Goal: Transaction & Acquisition: Purchase product/service

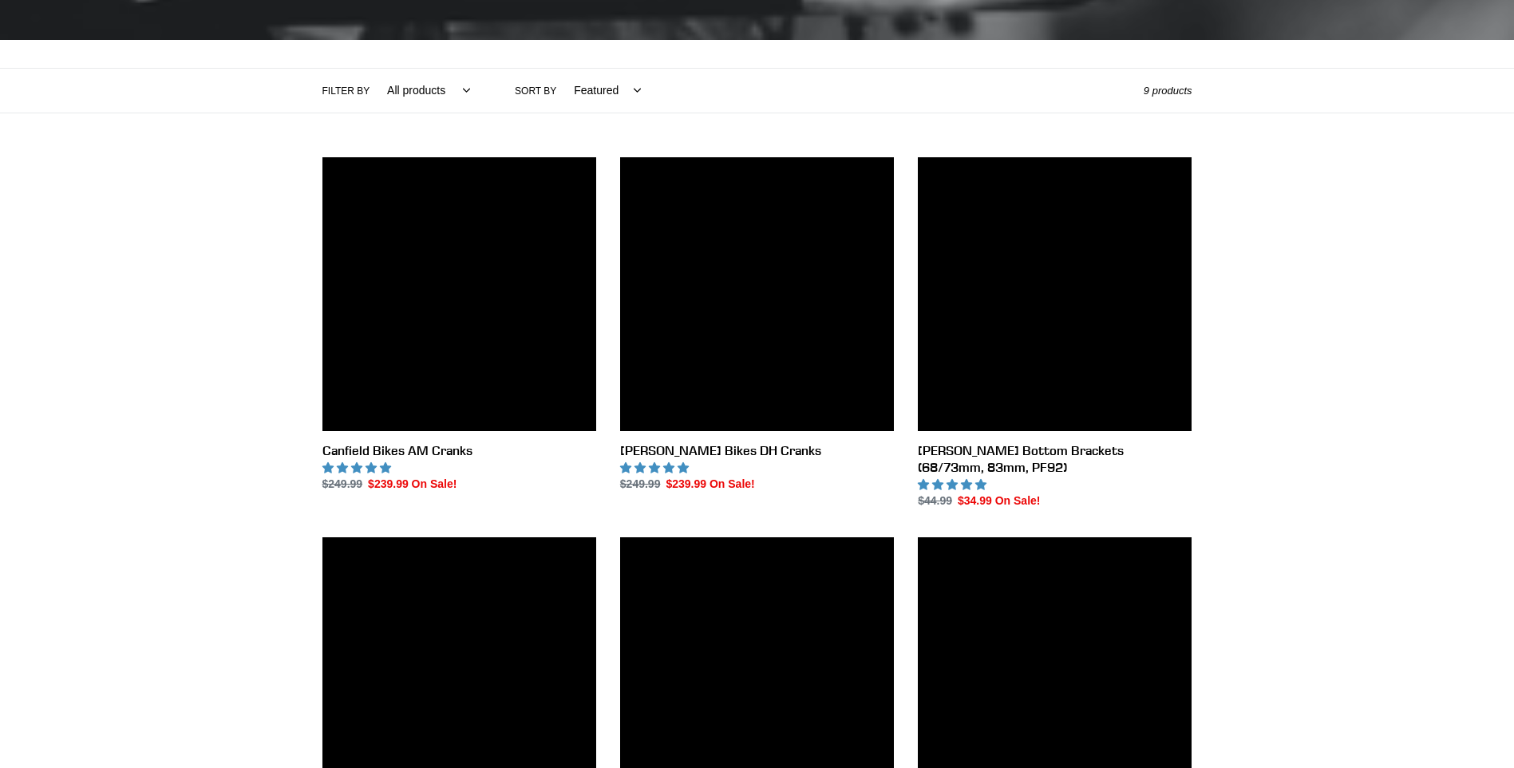
scroll to position [319, 0]
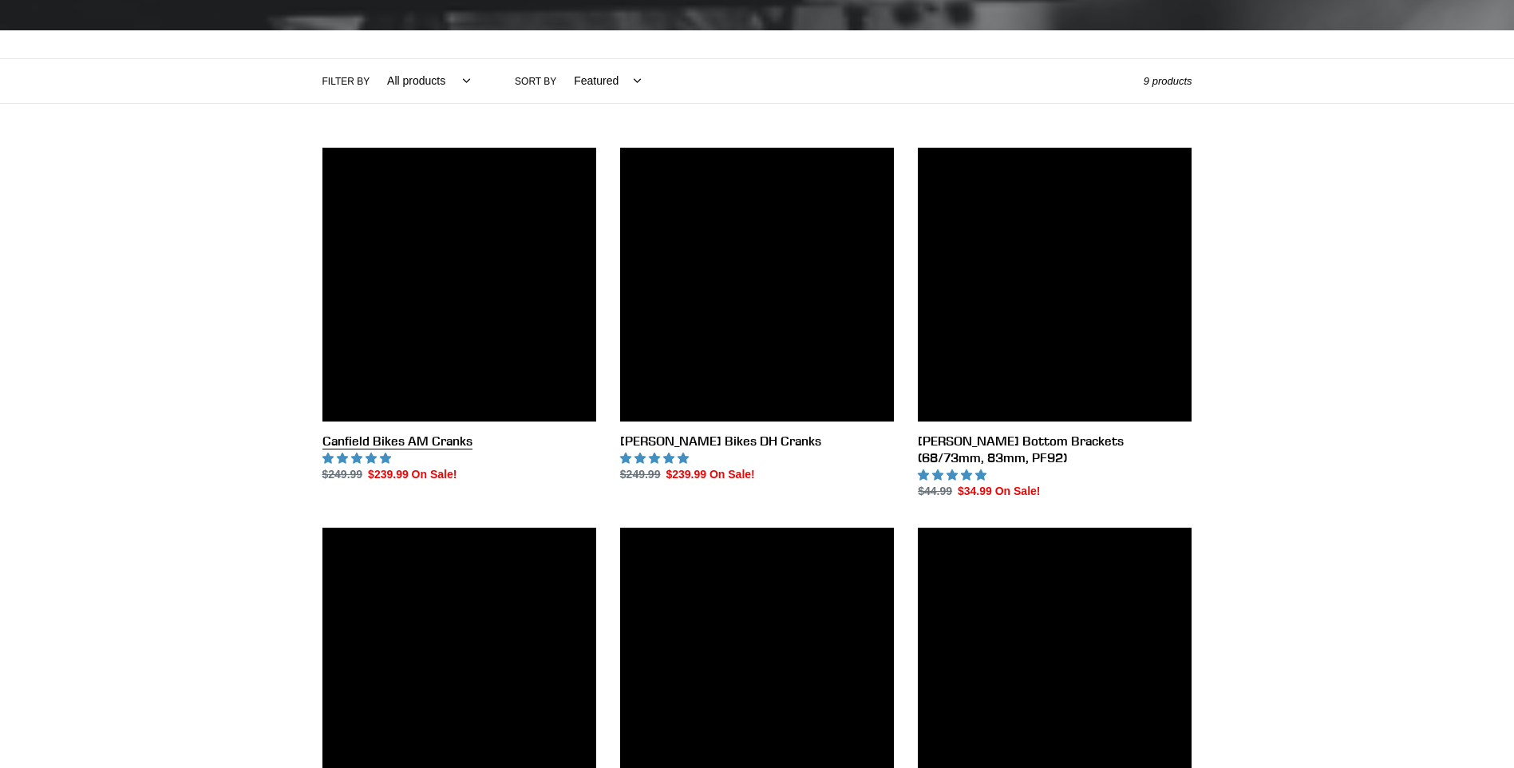
click at [413, 441] on link "Canfield Bikes AM Cranks" at bounding box center [460, 316] width 274 height 336
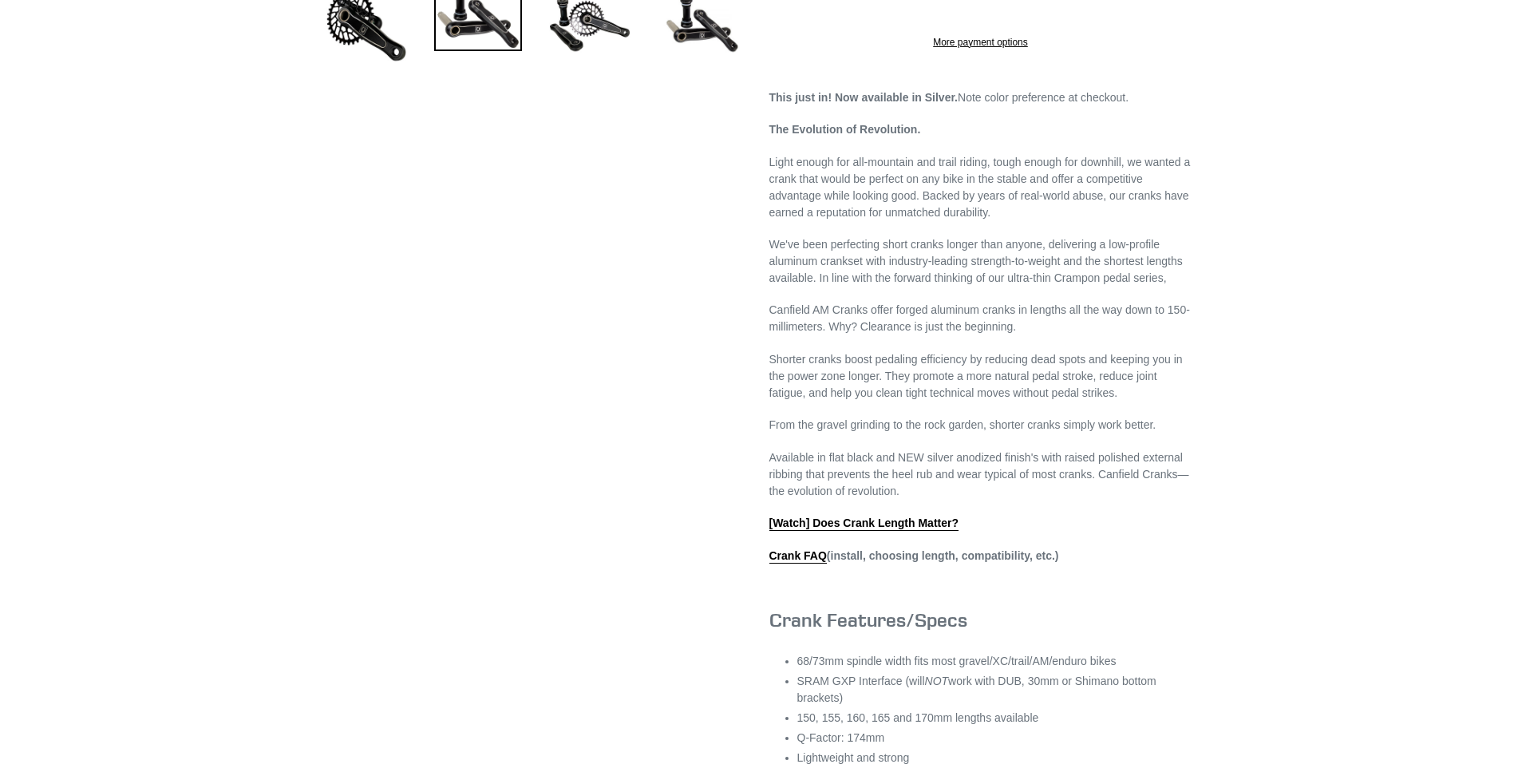
scroll to position [639, 0]
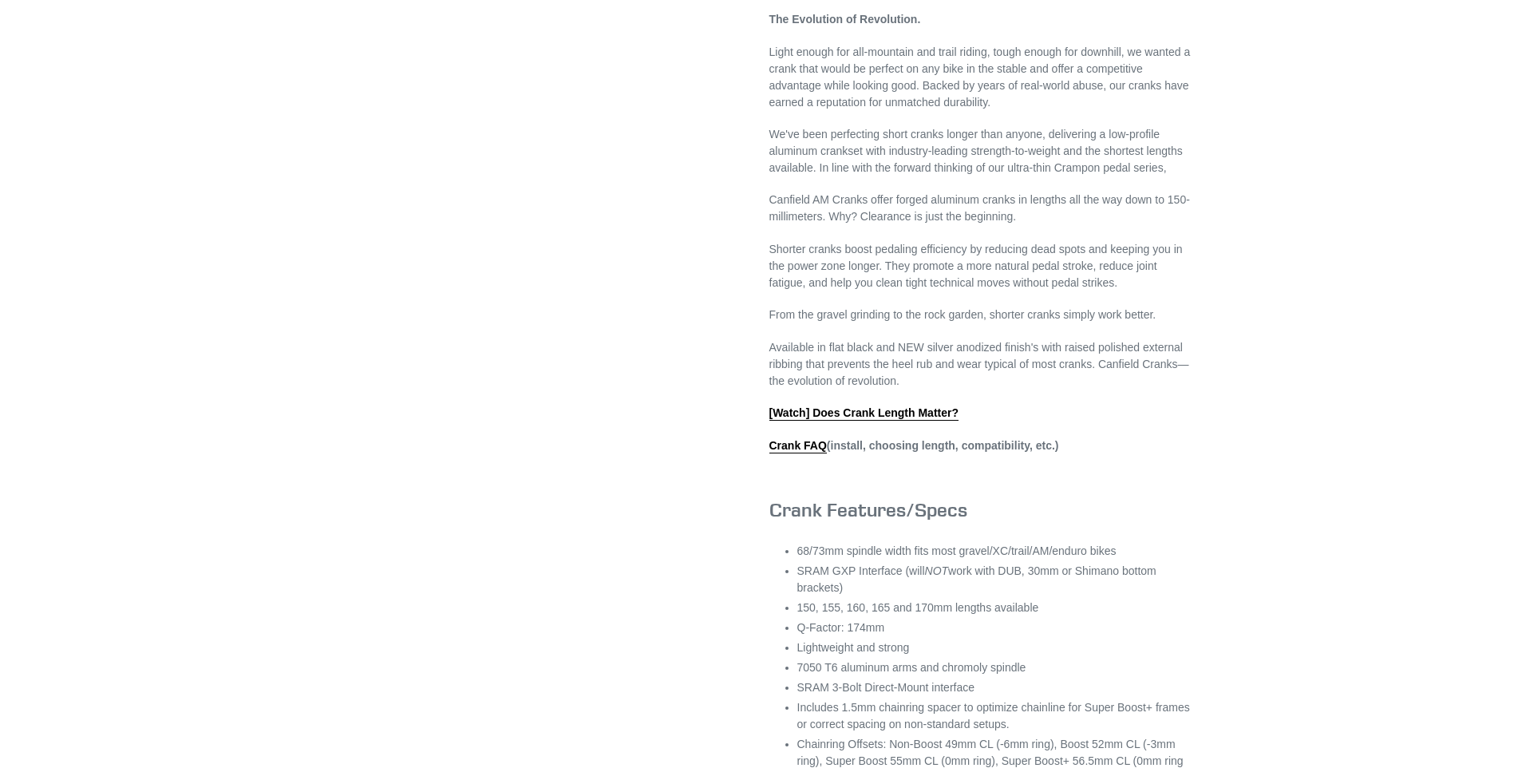
select select "highest-rating"
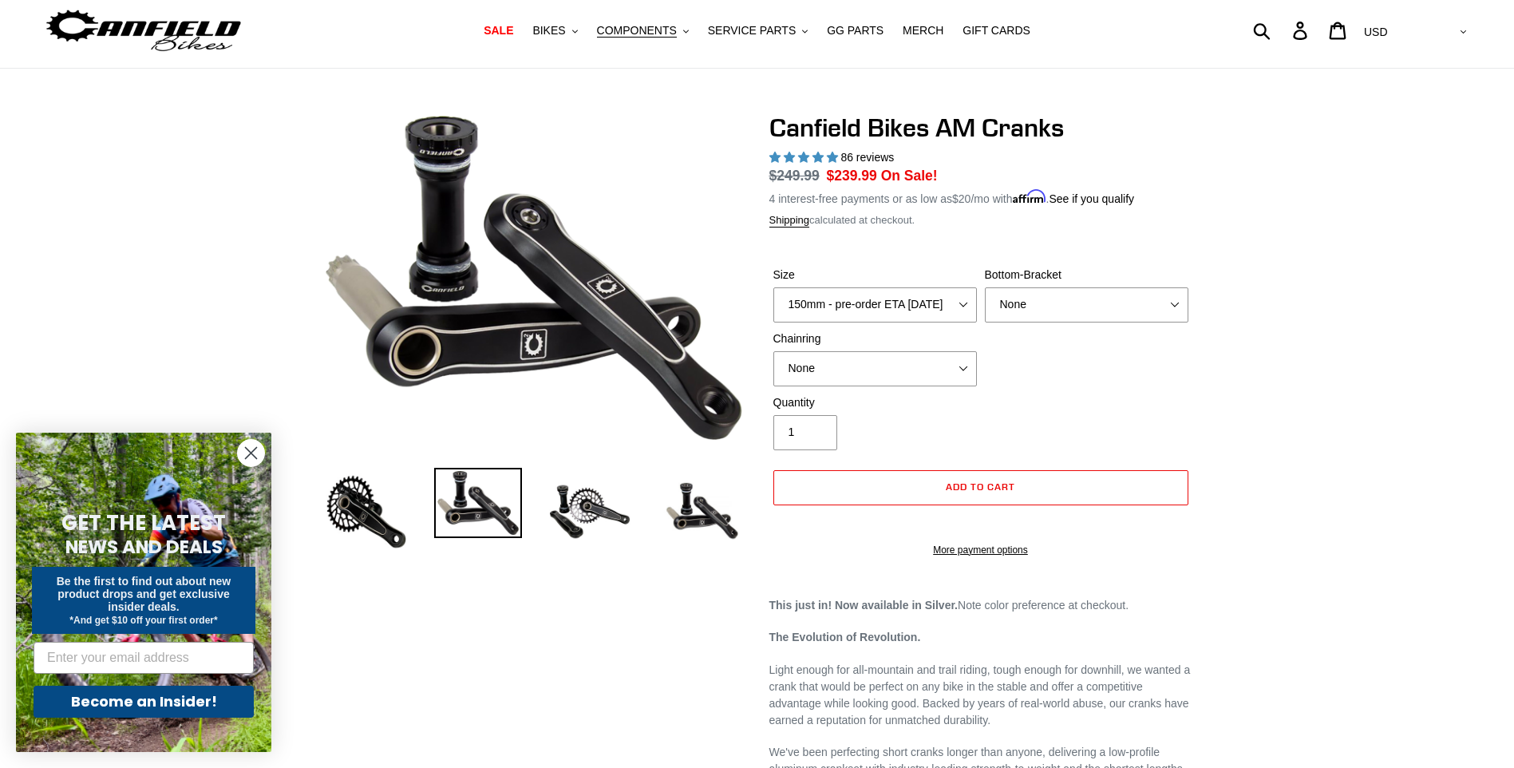
scroll to position [80, 0]
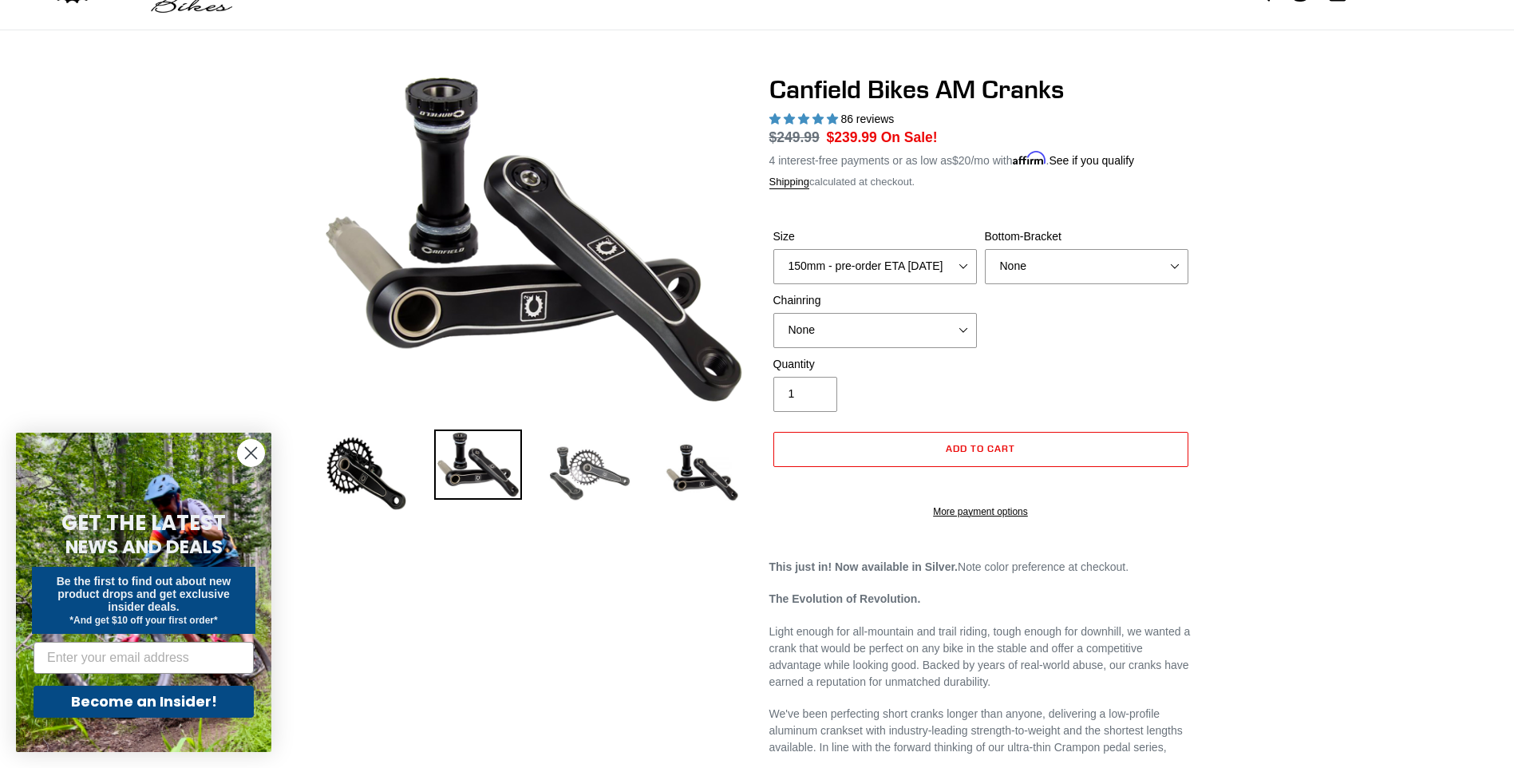
click at [589, 469] on img at bounding box center [590, 473] width 88 height 88
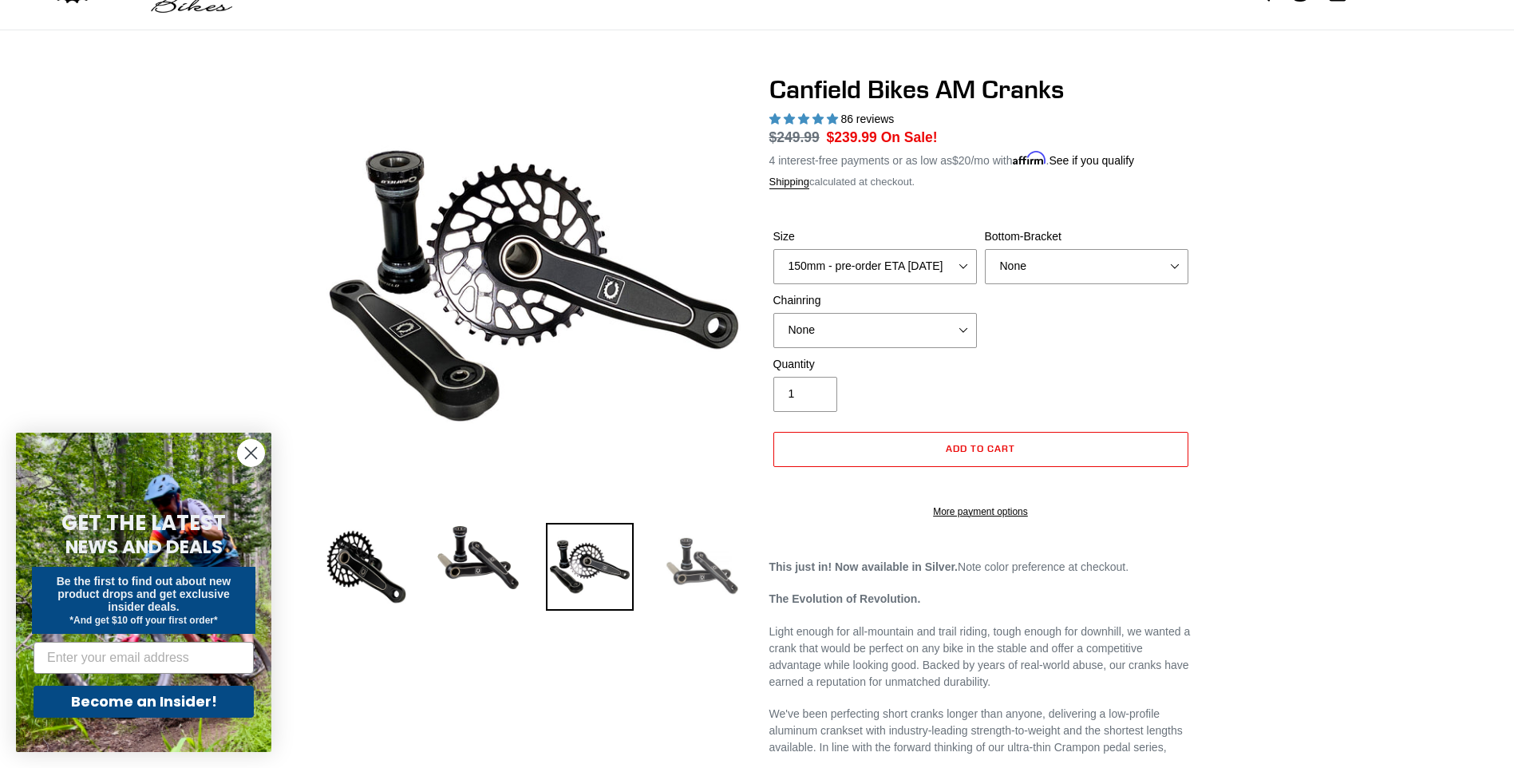
click at [666, 548] on img at bounding box center [702, 567] width 88 height 88
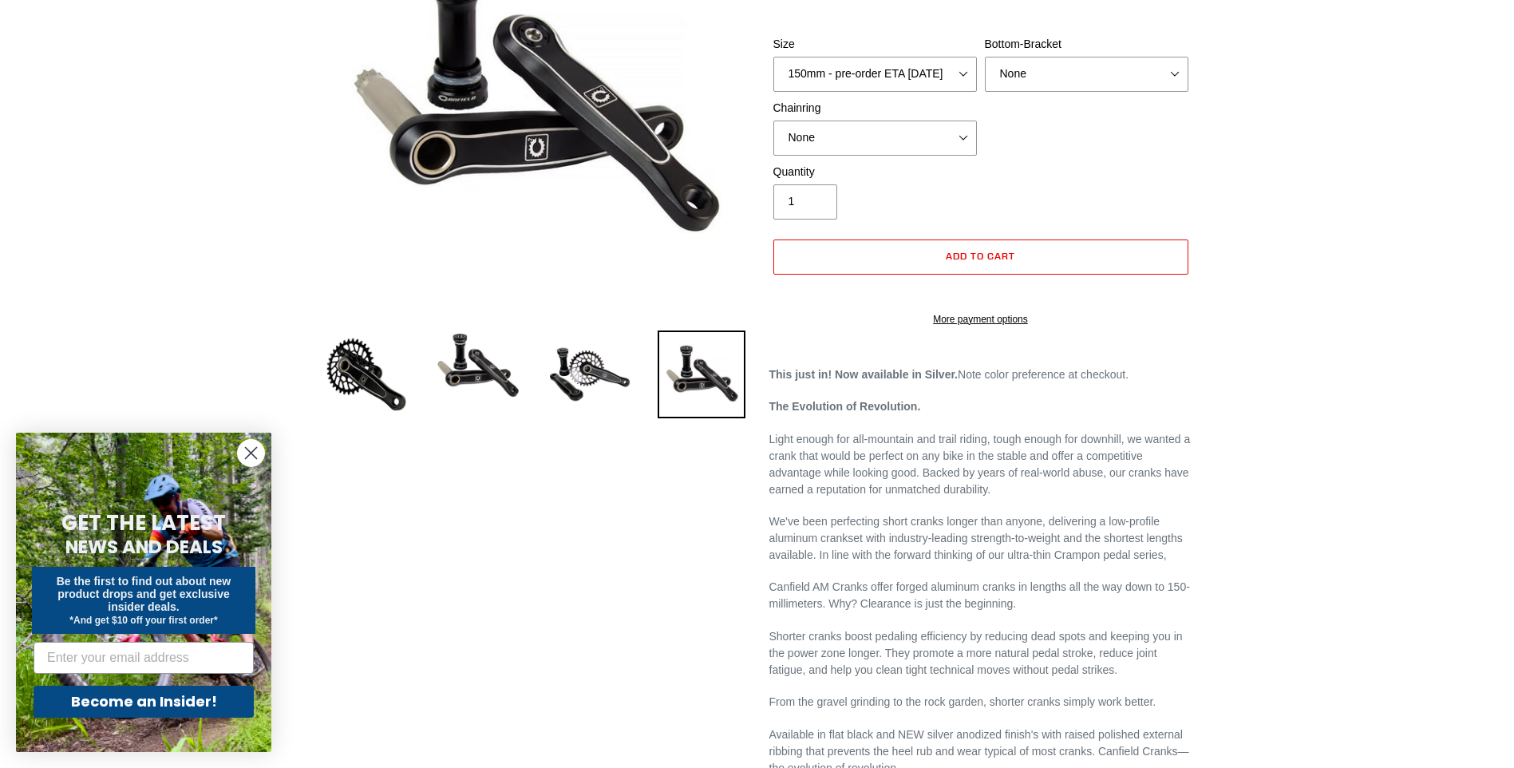
scroll to position [0, 0]
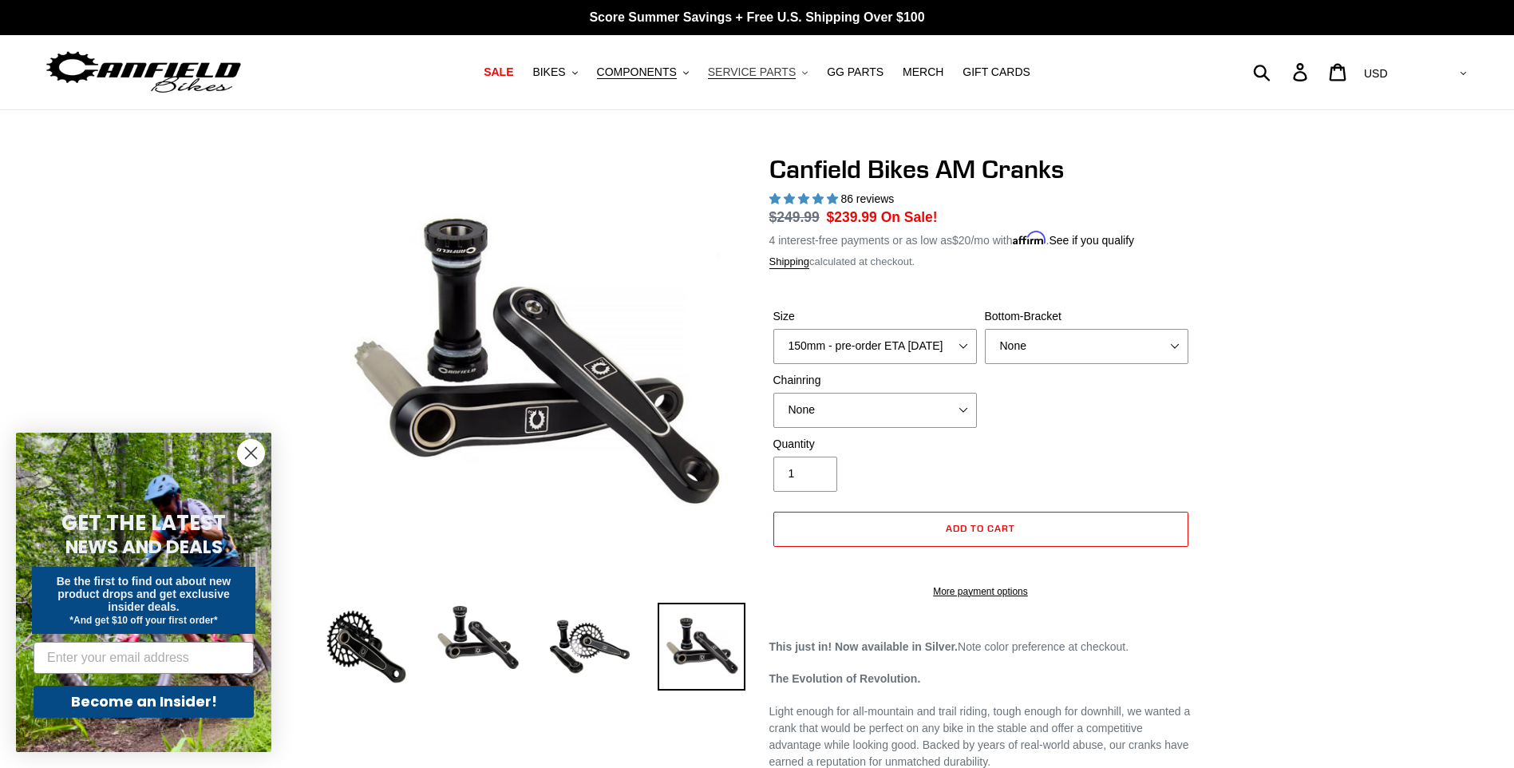
click at [741, 69] on span "SERVICE PARTS" at bounding box center [752, 72] width 88 height 14
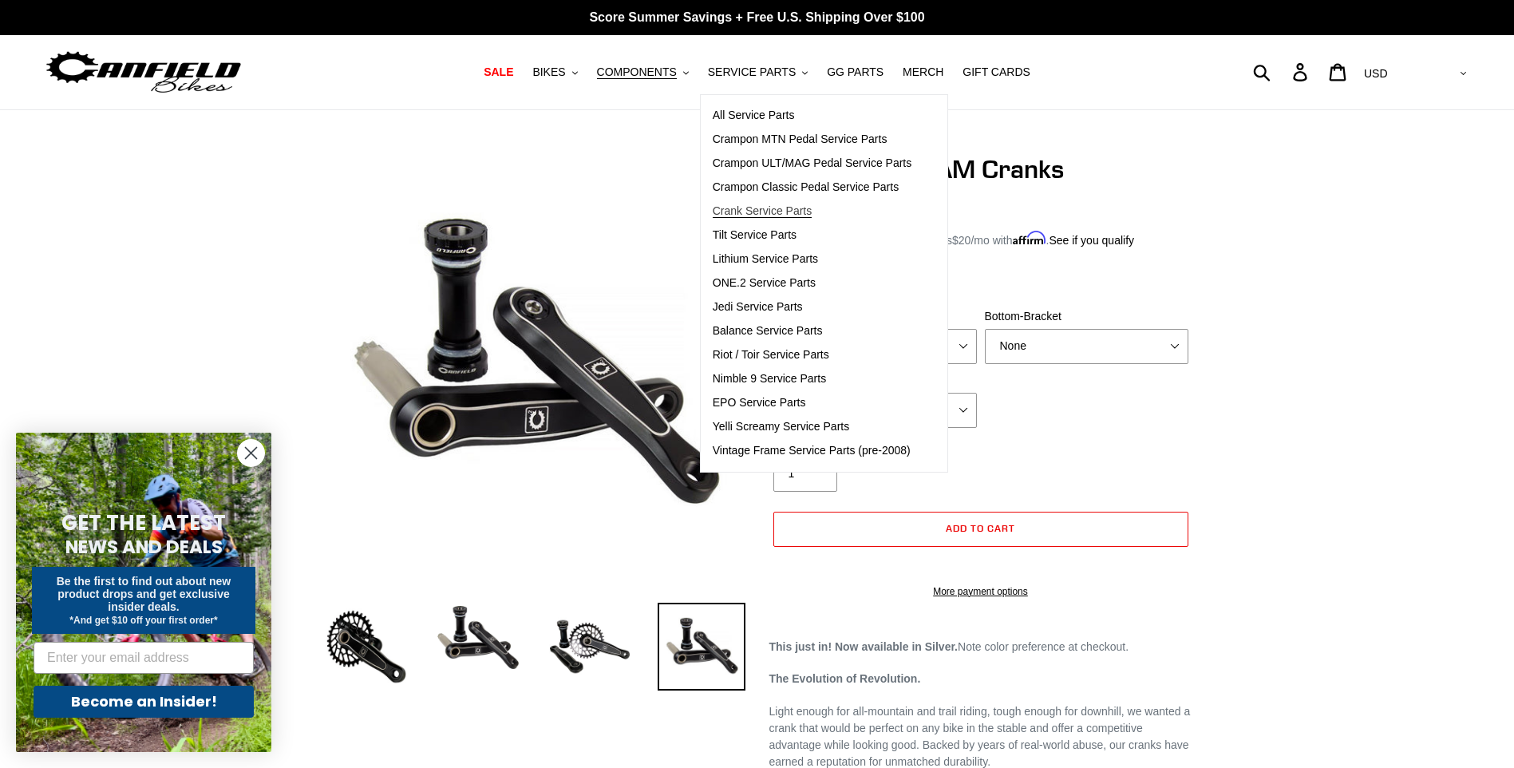
click at [774, 212] on span "Crank Service Parts" at bounding box center [762, 211] width 99 height 14
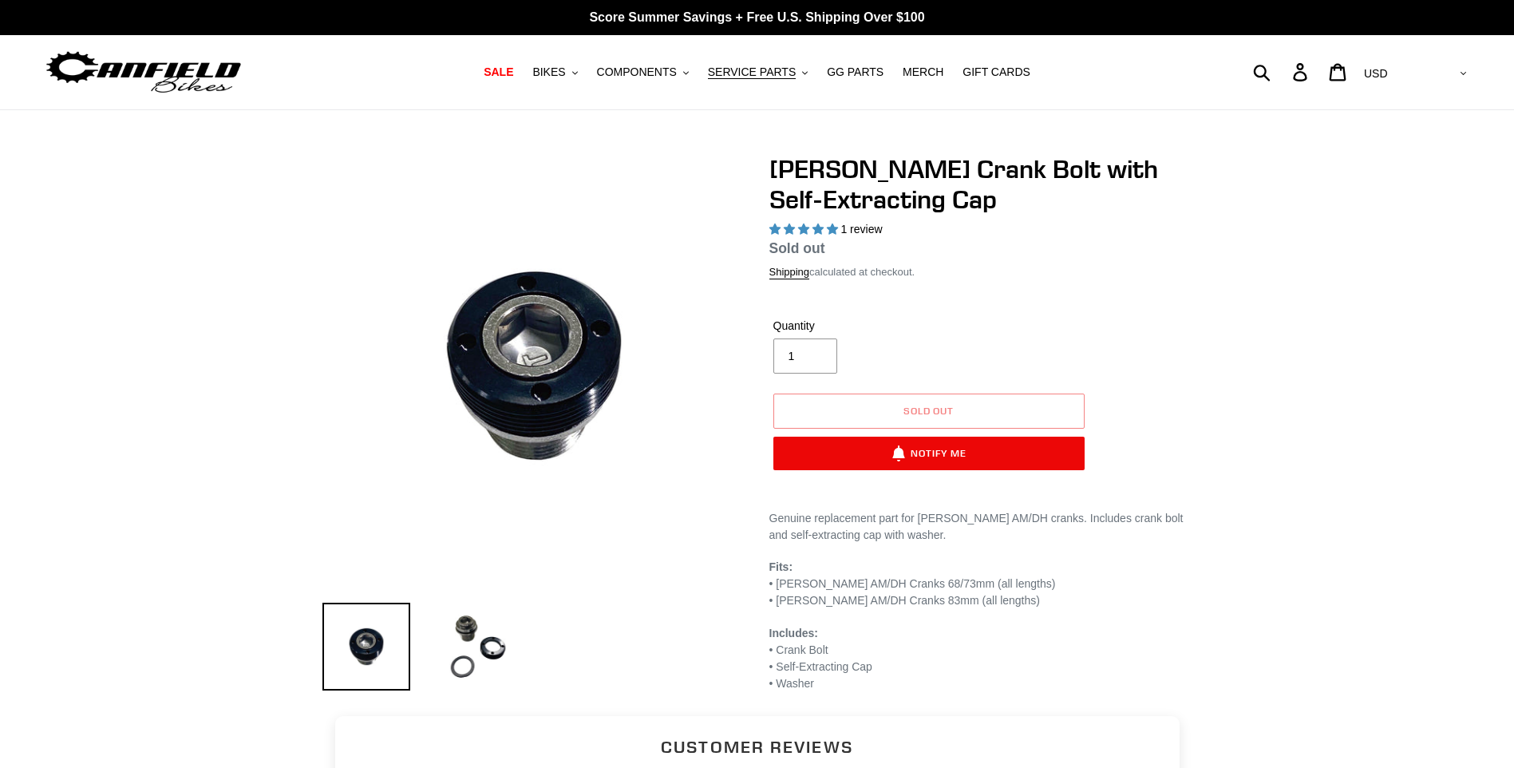
select select "highest-rating"
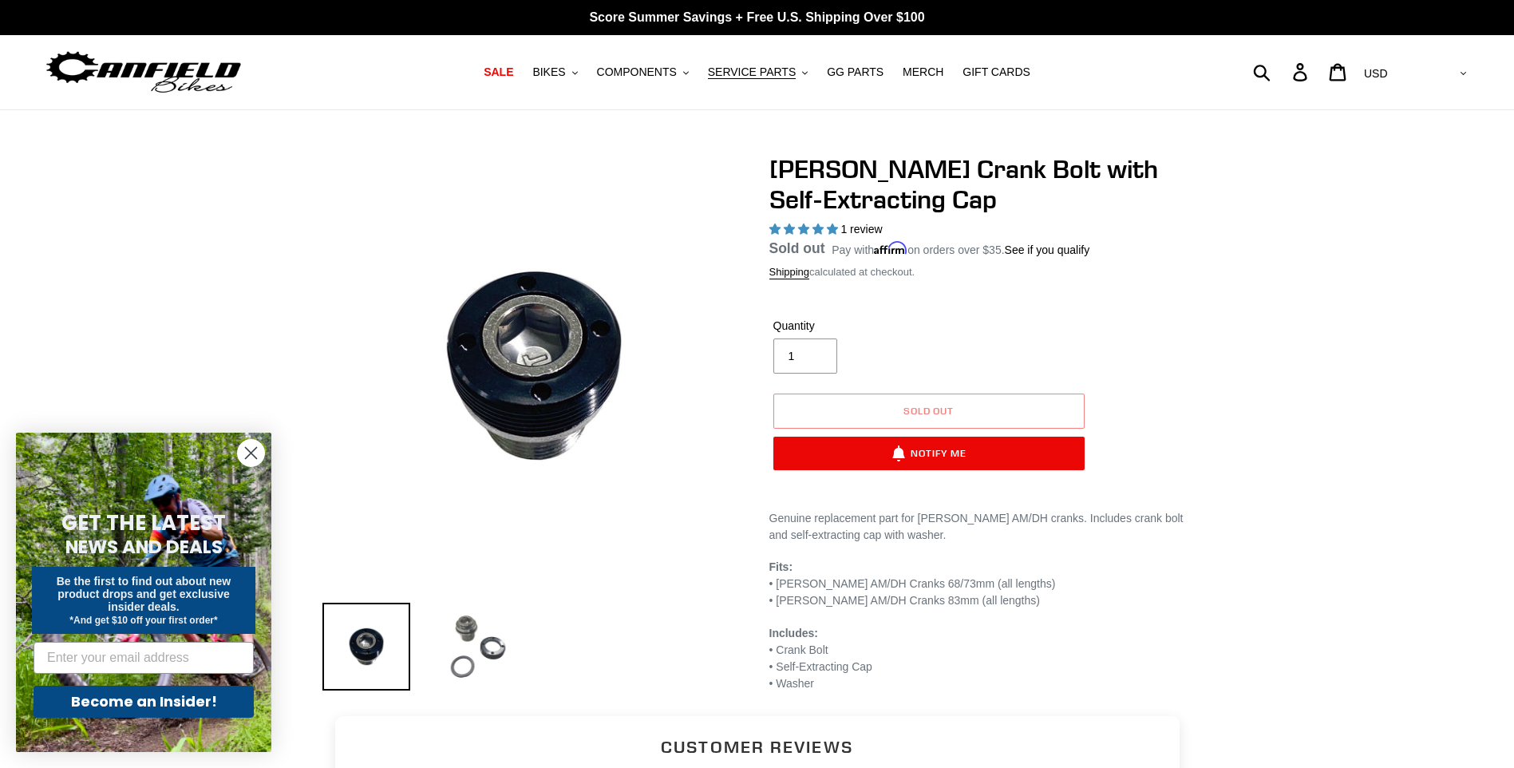
click at [485, 664] on img at bounding box center [478, 647] width 88 height 88
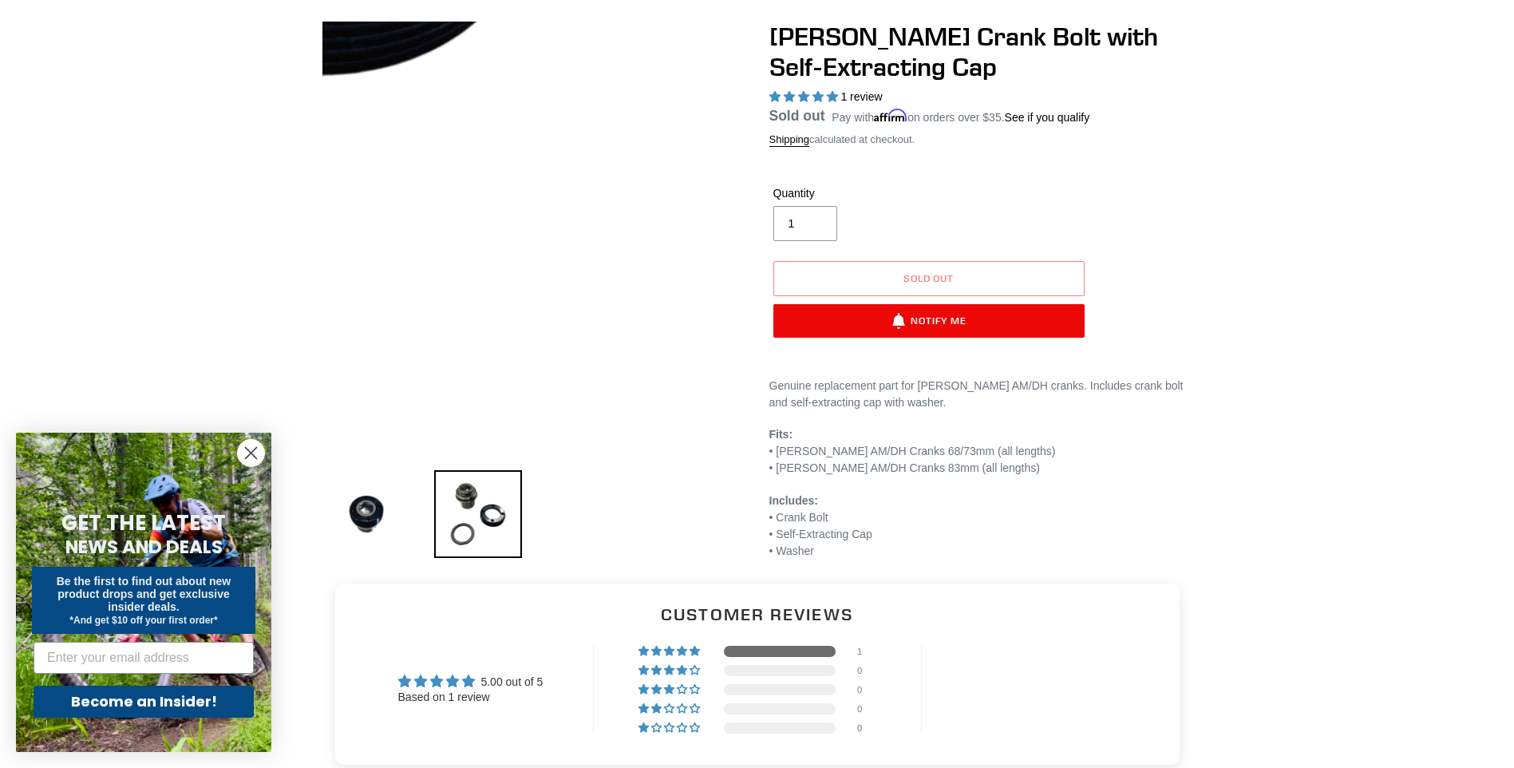
scroll to position [160, 0]
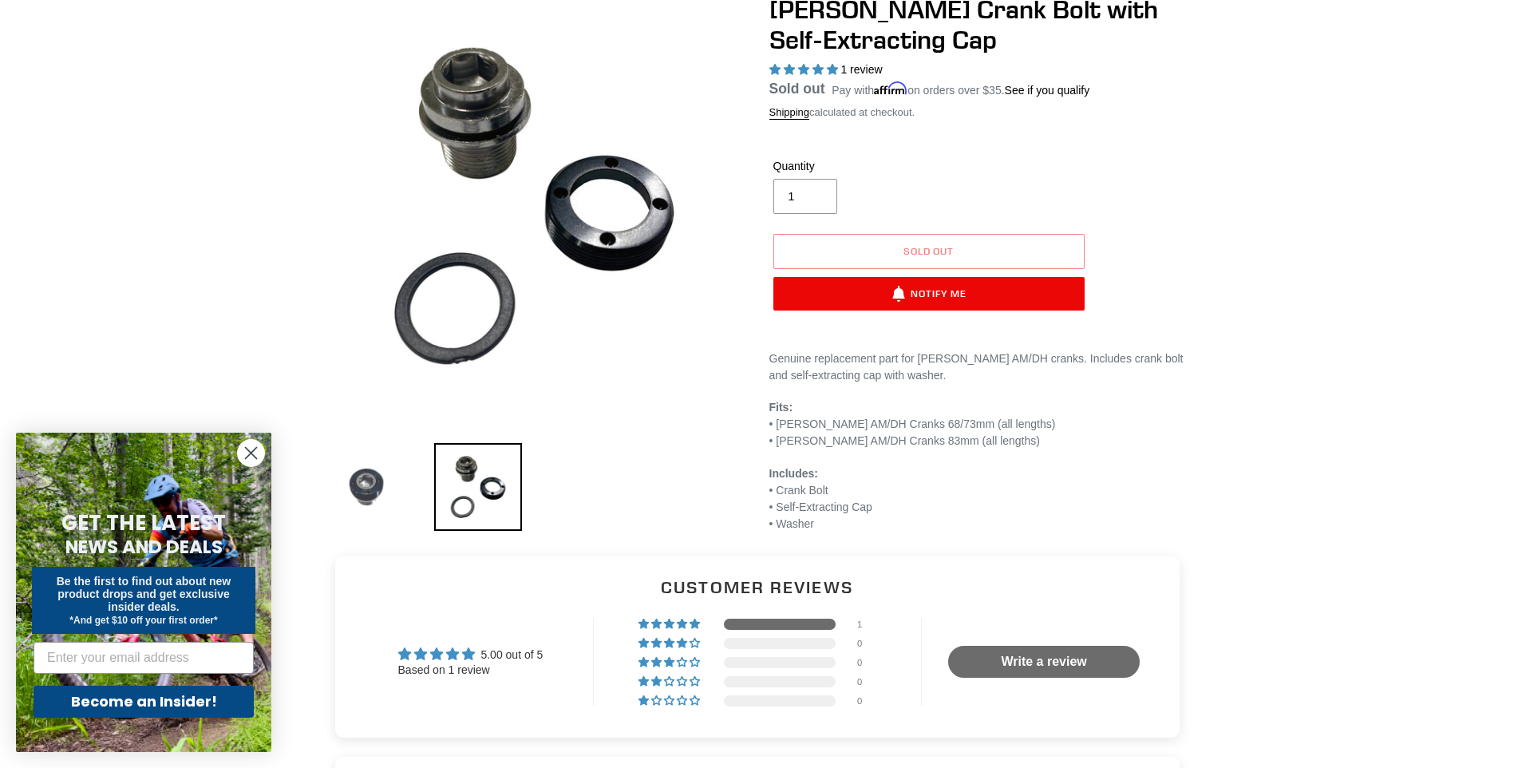
click at [352, 485] on img at bounding box center [367, 487] width 88 height 88
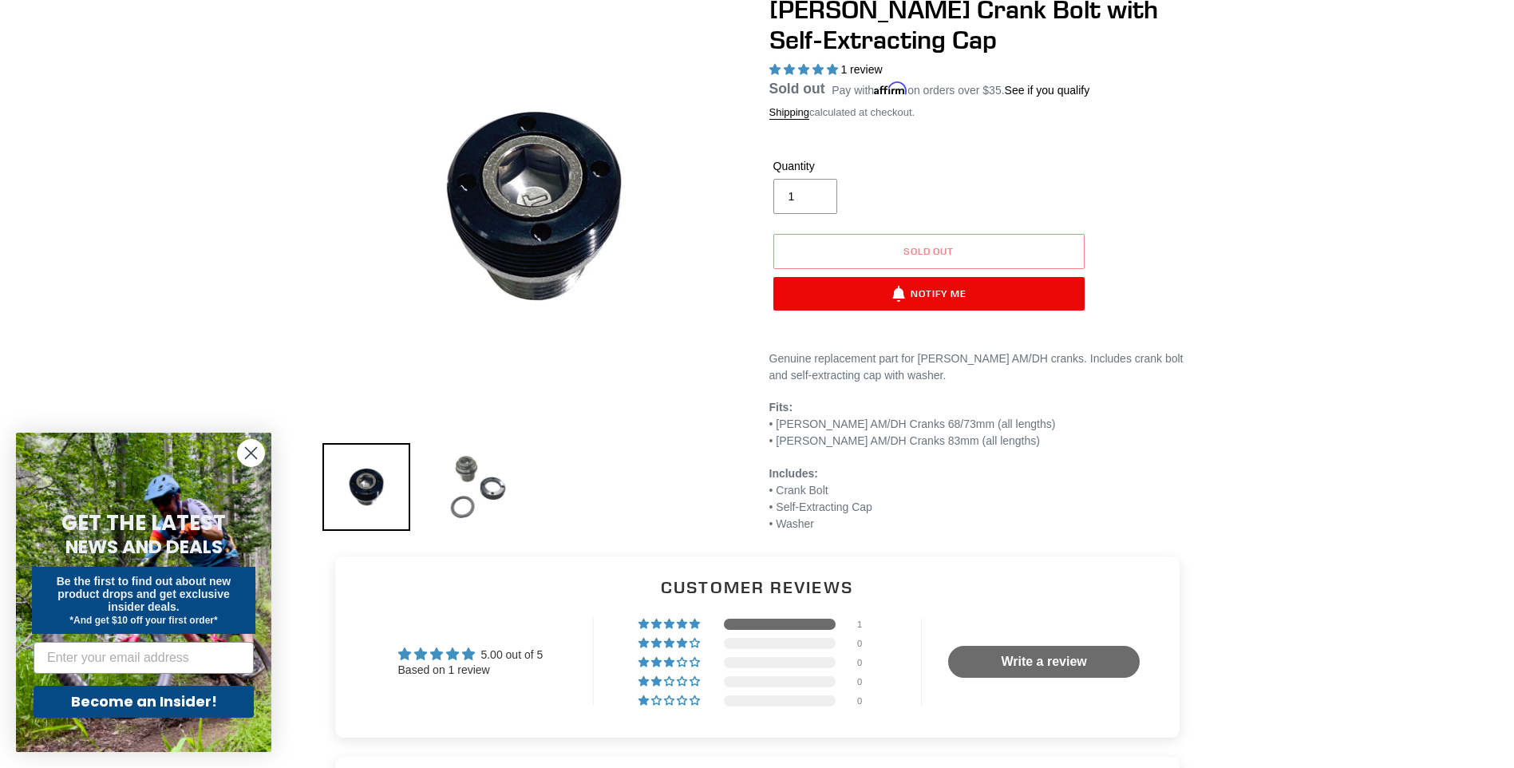
click at [463, 475] on img at bounding box center [478, 487] width 88 height 88
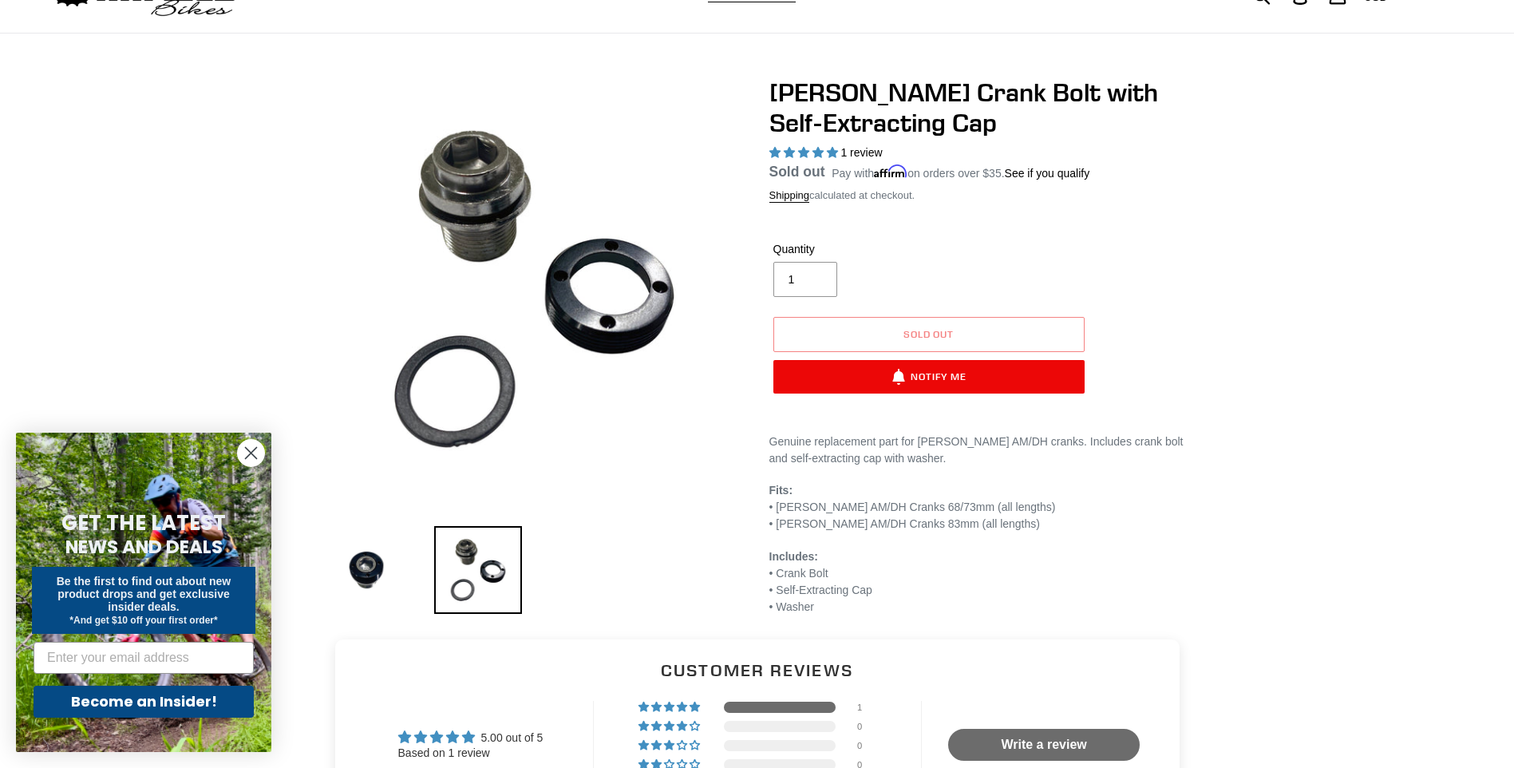
scroll to position [0, 0]
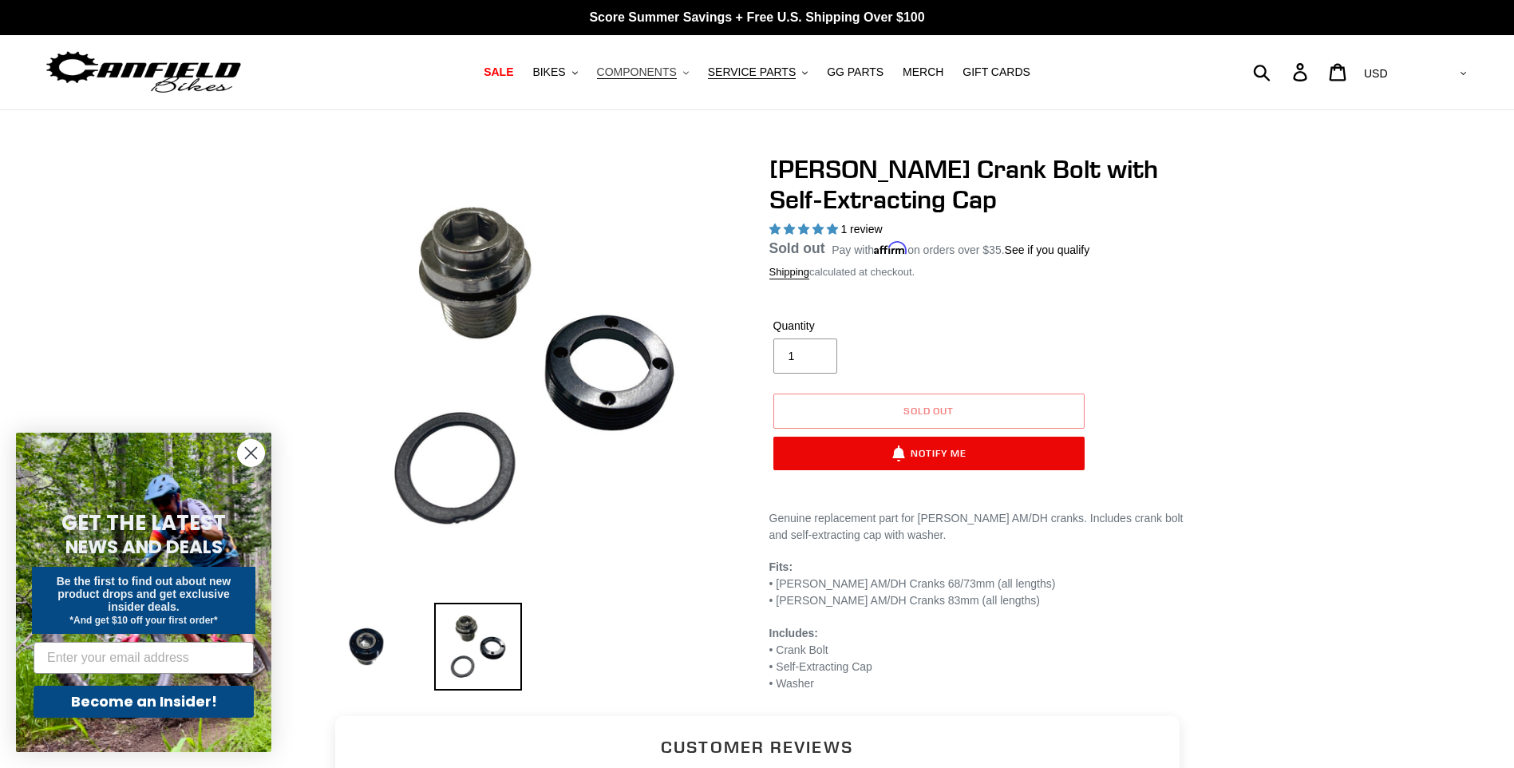
click at [644, 69] on span "COMPONENTS" at bounding box center [637, 72] width 80 height 14
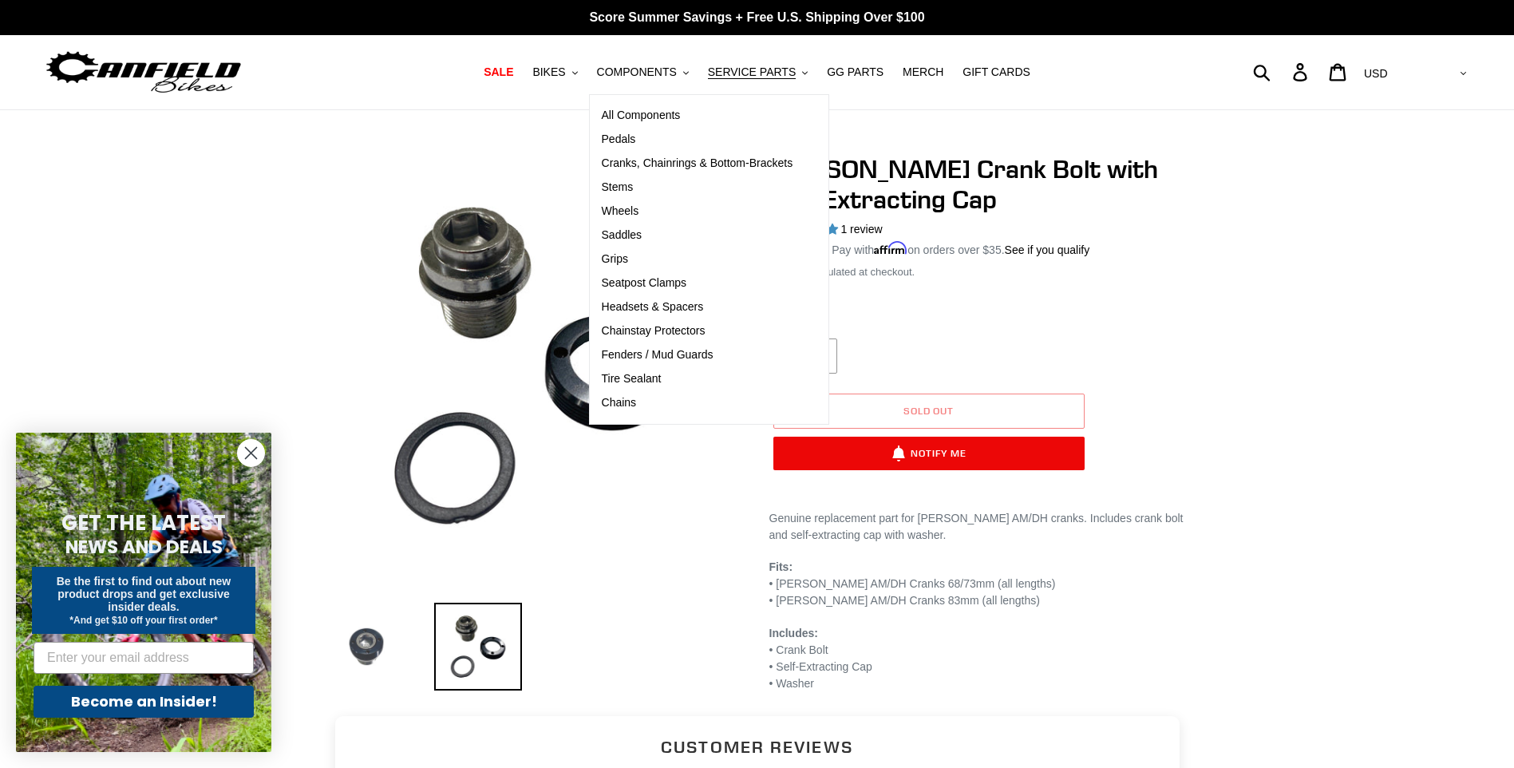
click at [359, 647] on img at bounding box center [367, 647] width 88 height 88
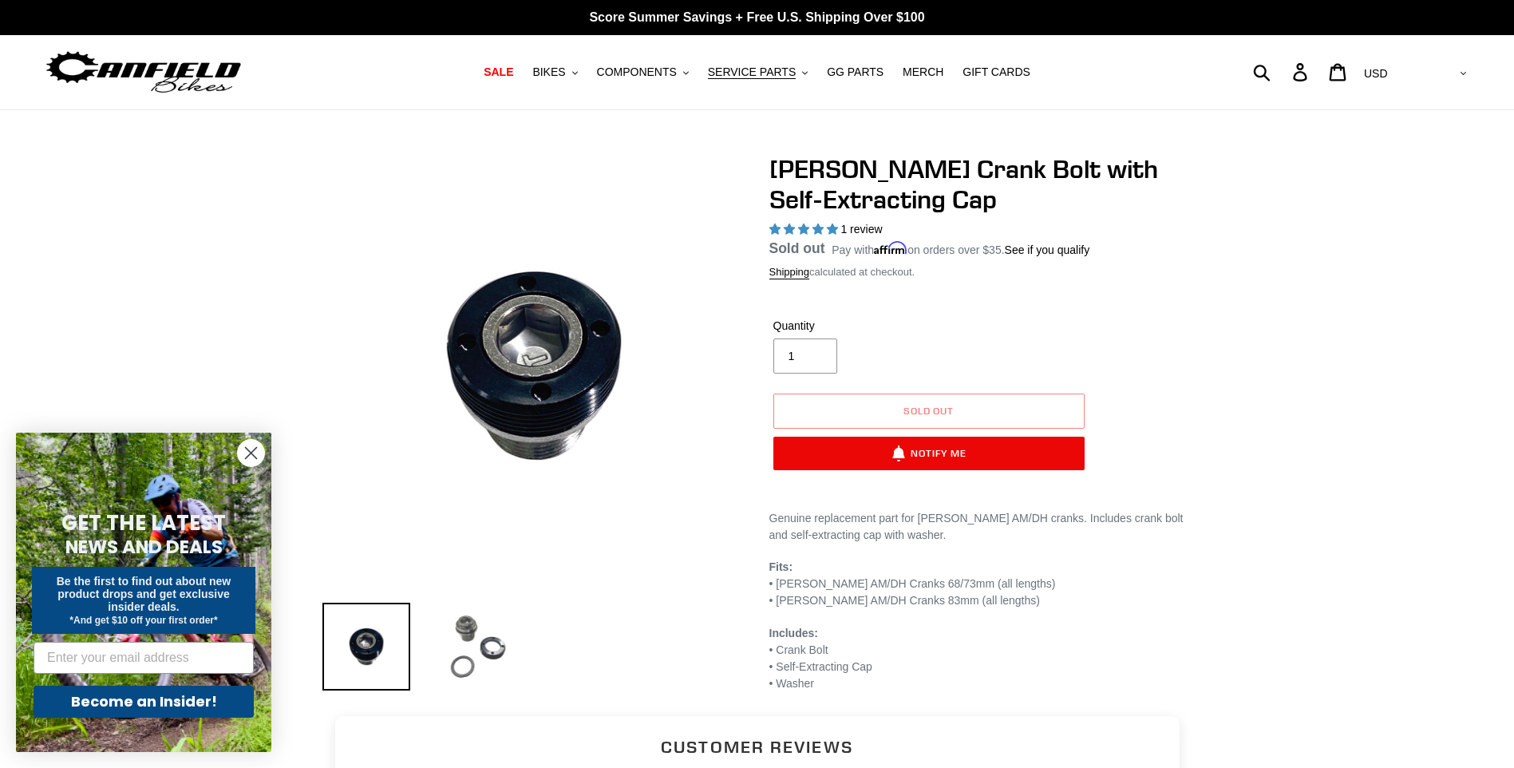
click at [457, 648] on img at bounding box center [478, 647] width 88 height 88
